Goal: Information Seeking & Learning: Learn about a topic

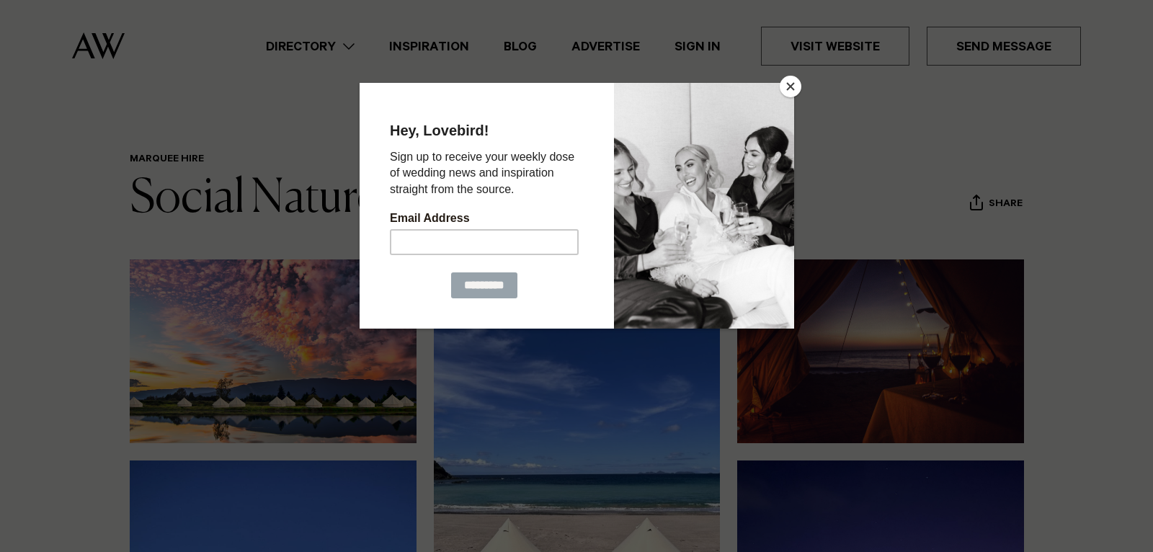
click at [790, 86] on button "Close" at bounding box center [791, 87] width 22 height 22
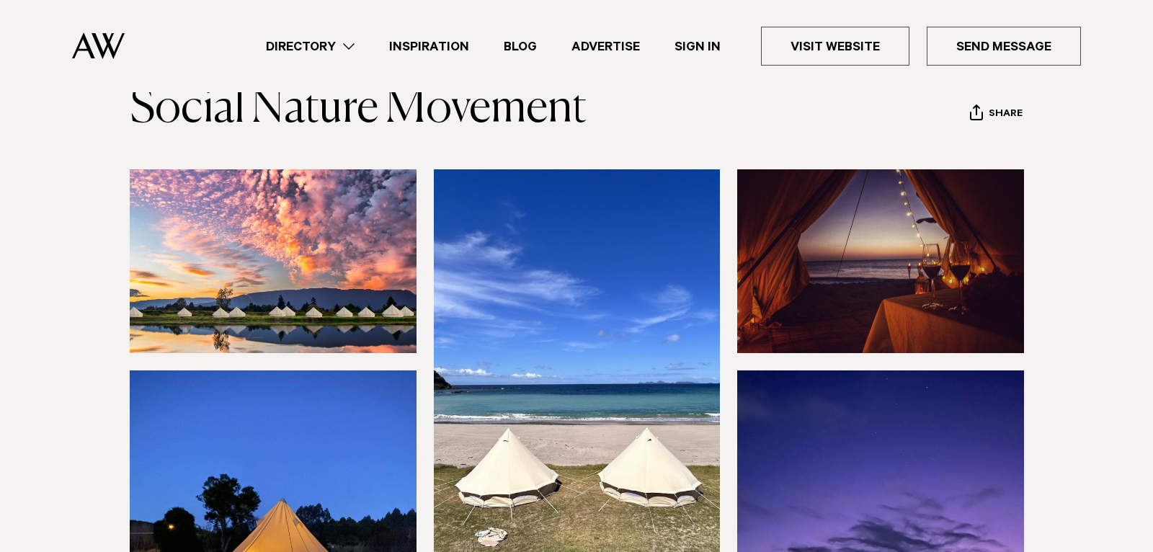
scroll to position [116, 0]
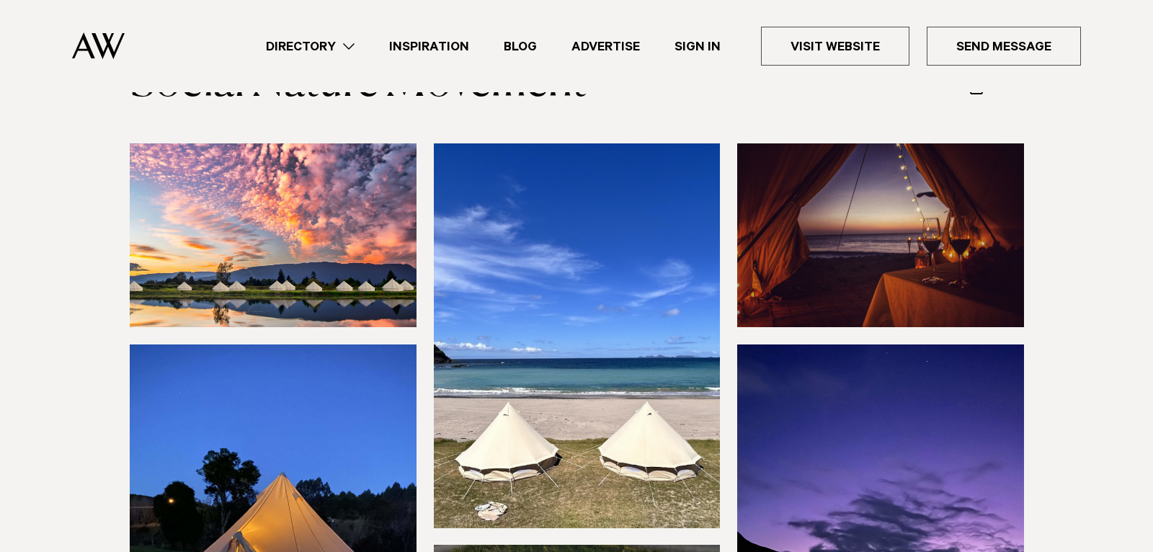
click at [318, 217] on img at bounding box center [273, 235] width 287 height 184
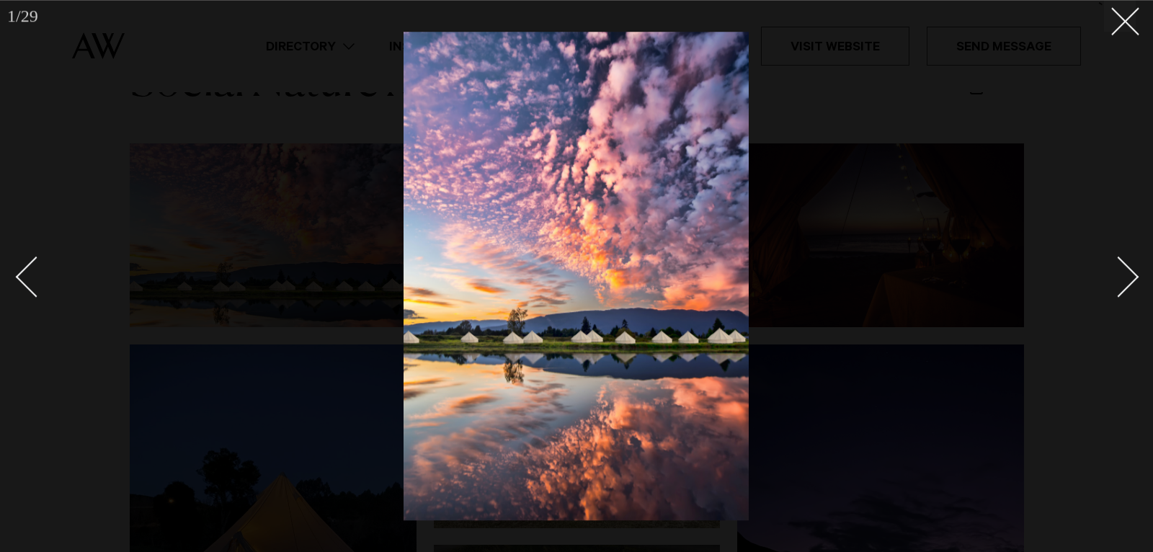
click at [1127, 278] on div "Next slide" at bounding box center [1119, 277] width 41 height 41
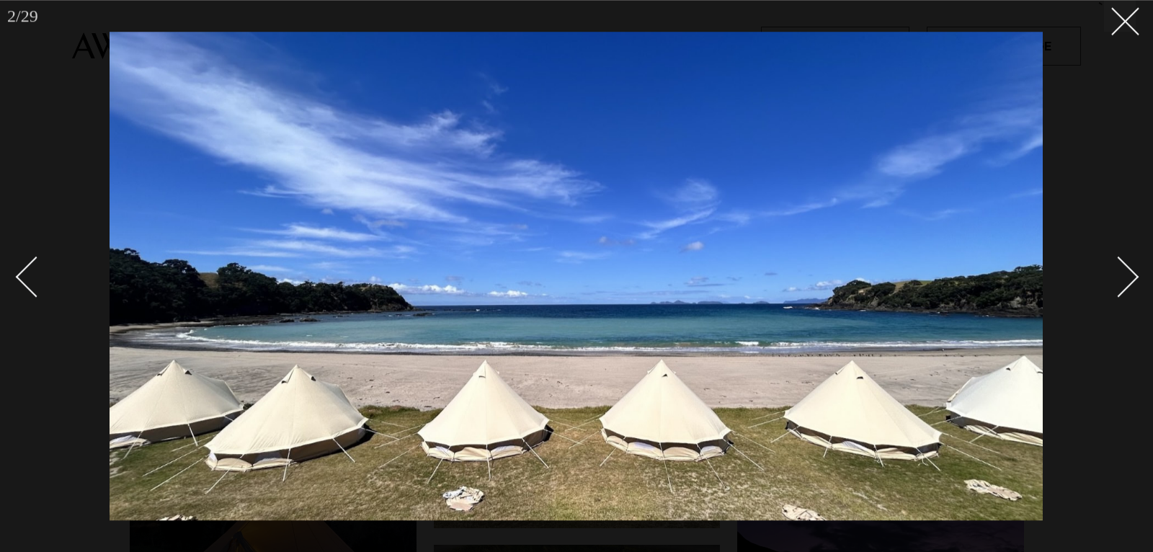
click at [1134, 288] on link at bounding box center [1111, 276] width 50 height 72
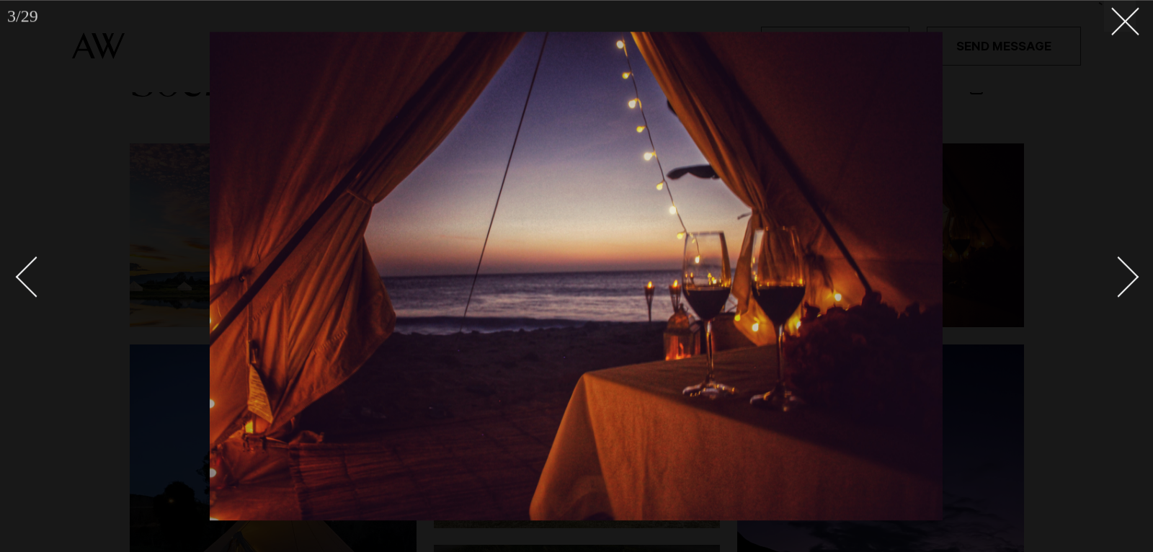
click at [1132, 282] on div "Next slide" at bounding box center [1119, 277] width 41 height 41
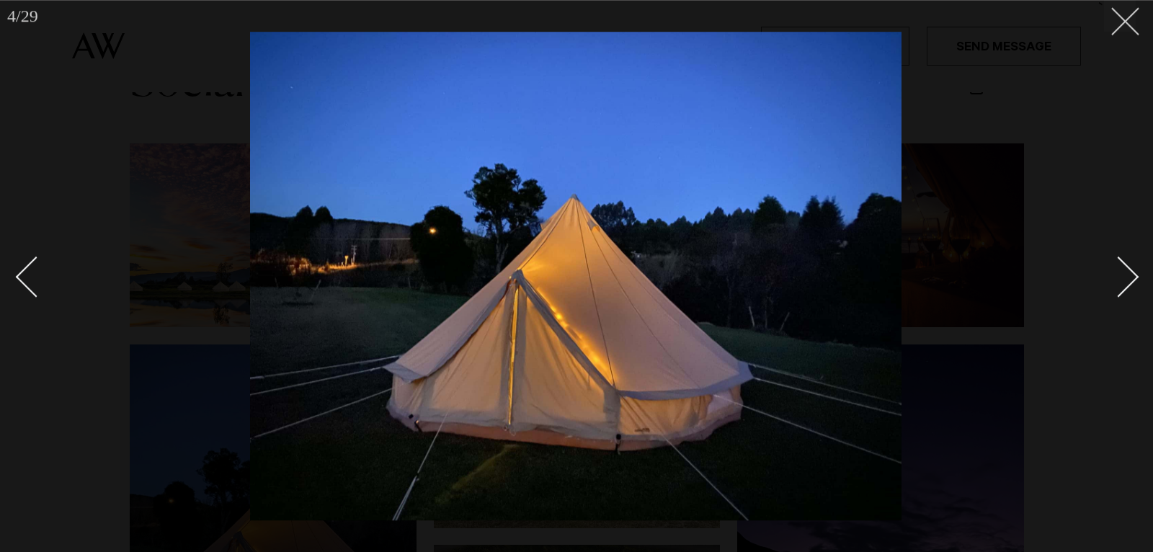
click at [1130, 29] on button at bounding box center [1120, 16] width 32 height 32
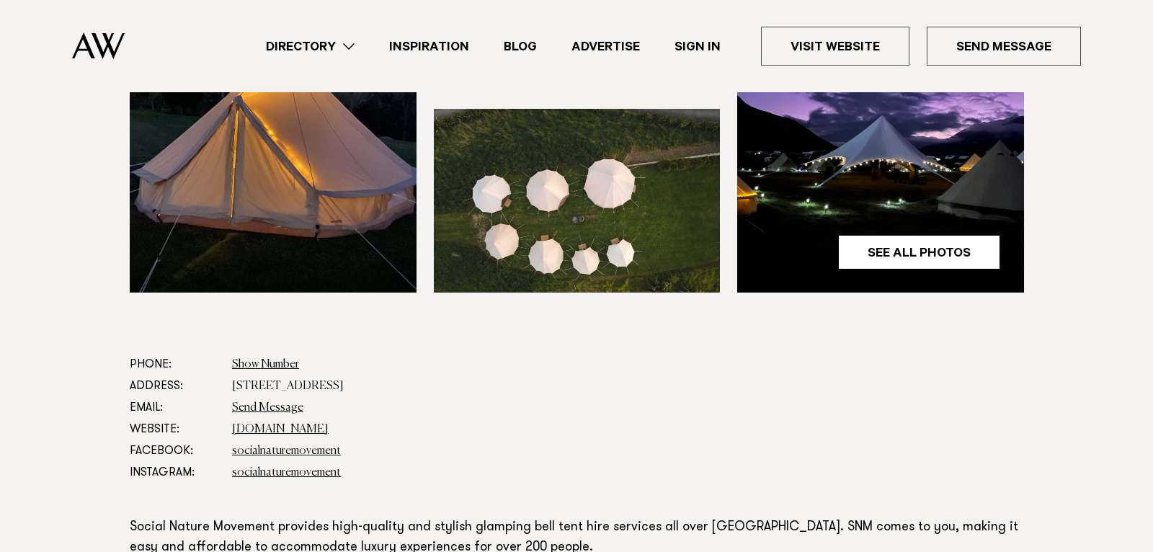
scroll to position [577, 0]
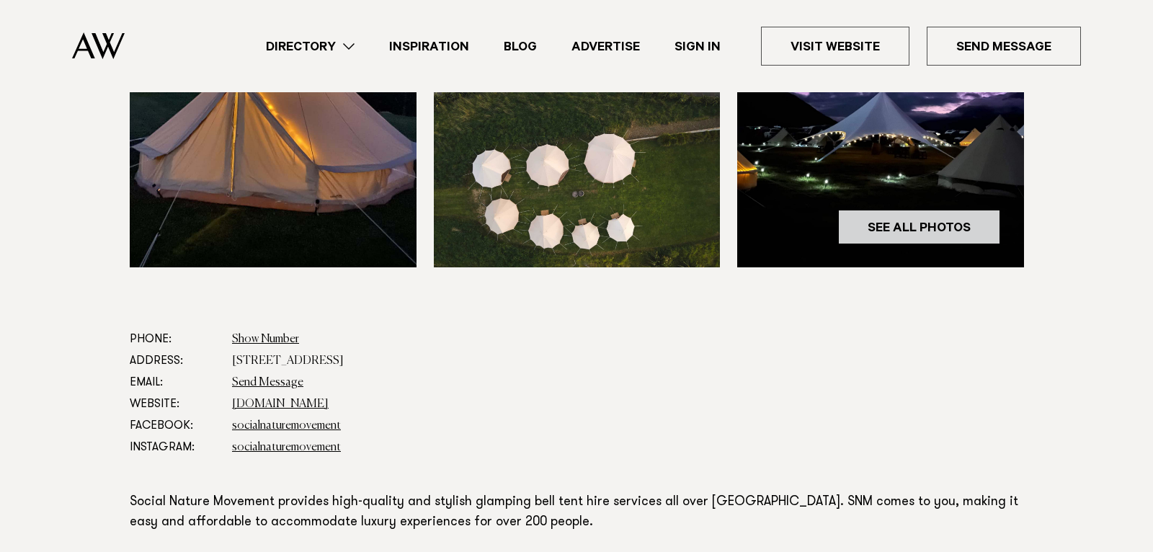
click at [907, 210] on link "See All Photos" at bounding box center [919, 227] width 162 height 35
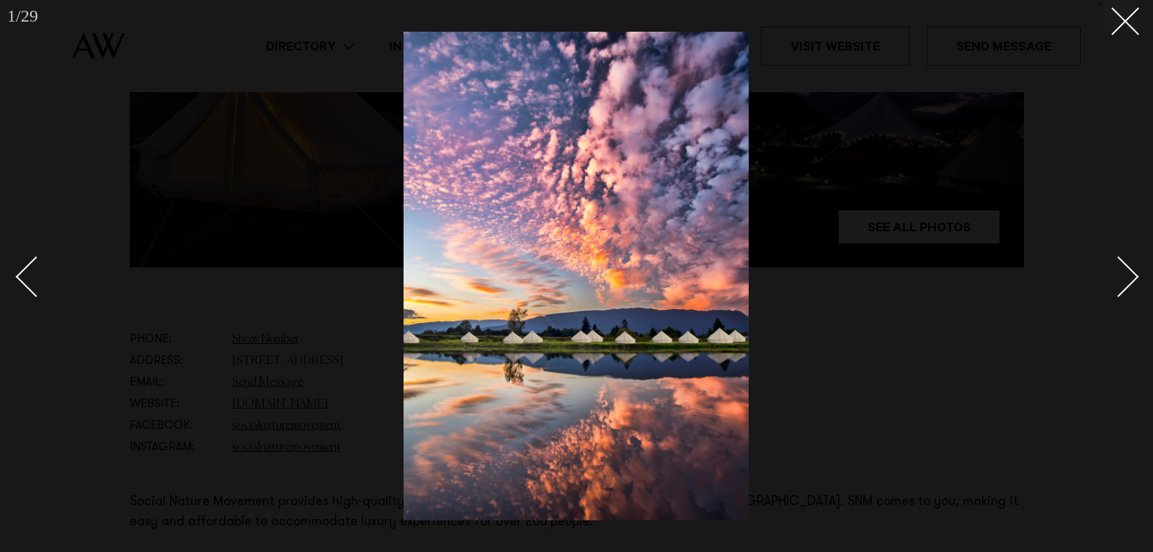
click at [1134, 290] on link at bounding box center [1111, 276] width 50 height 72
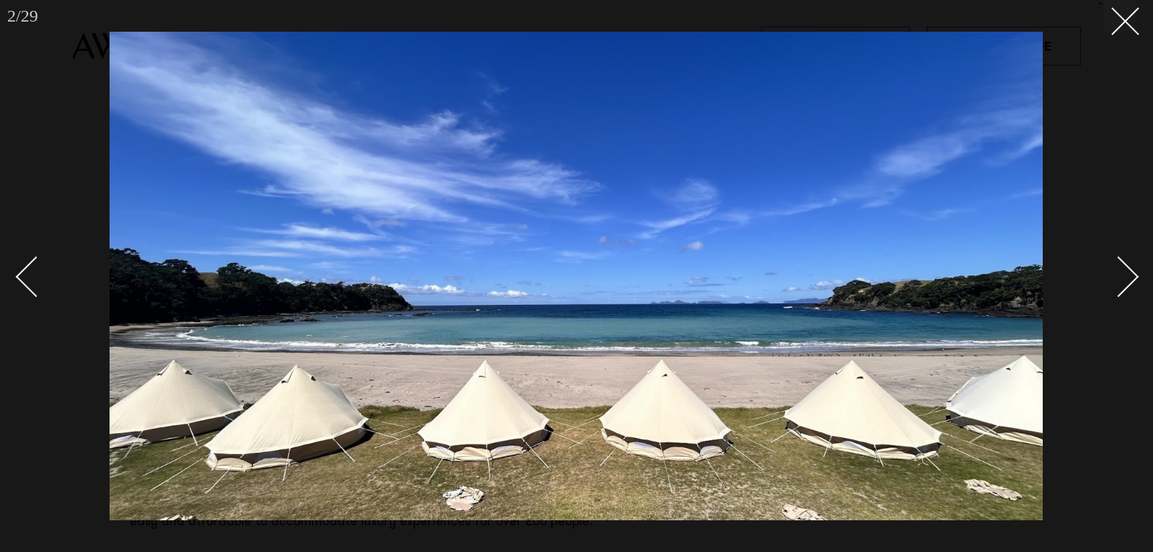
click at [1134, 290] on link at bounding box center [1111, 276] width 50 height 72
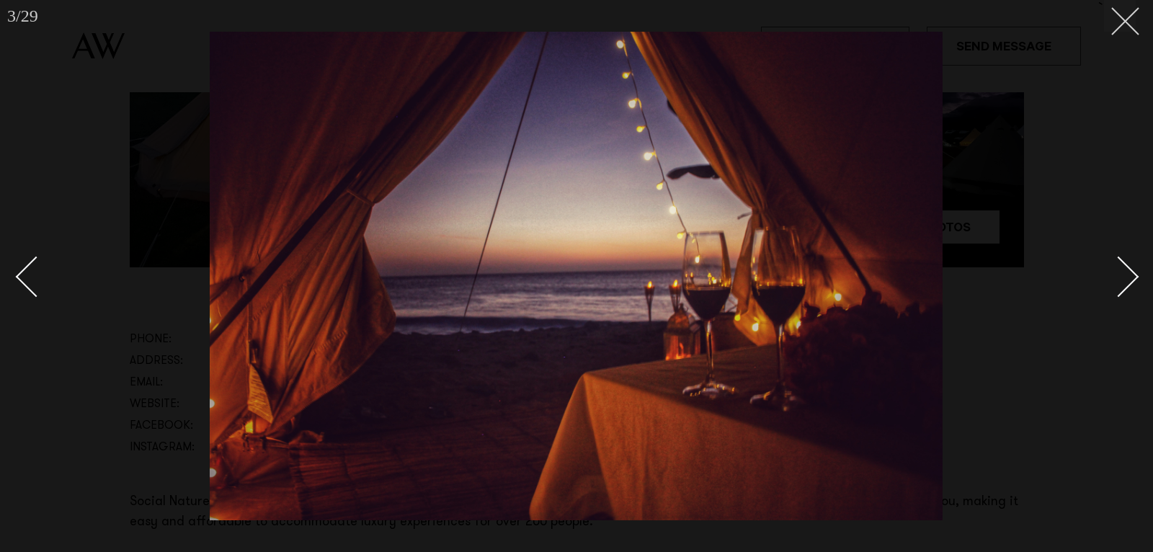
click at [1130, 26] on button at bounding box center [1120, 16] width 32 height 32
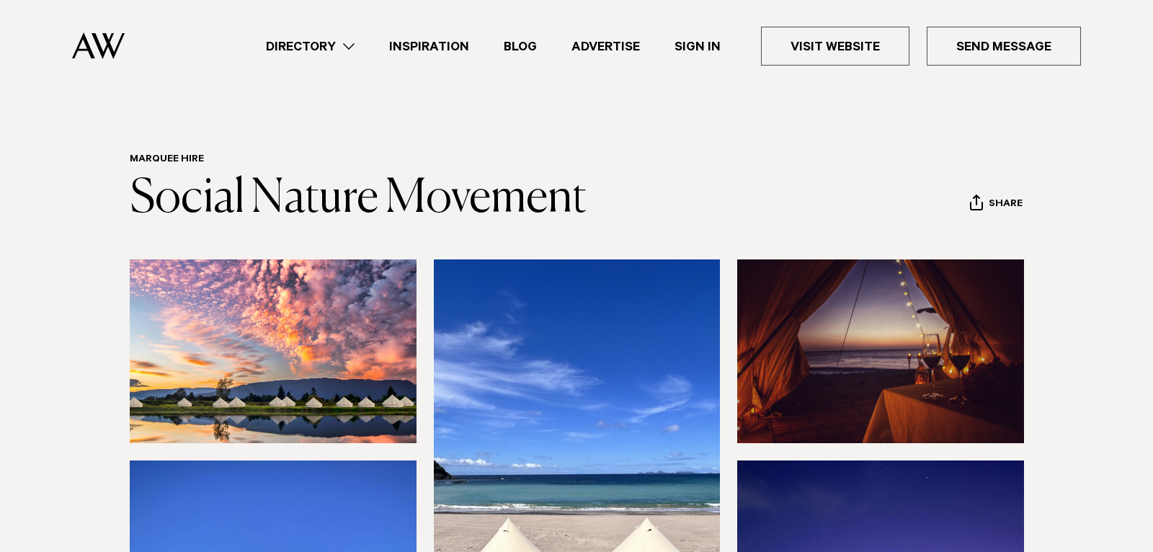
scroll to position [2, 0]
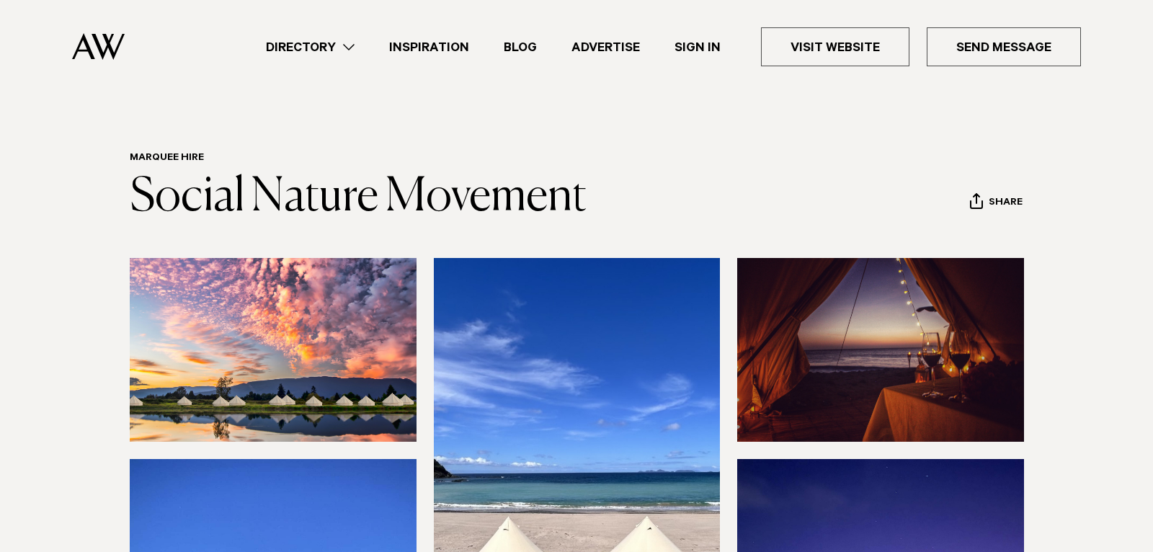
click at [487, 40] on link "Inspiration" at bounding box center [429, 46] width 115 height 19
